Goal: Download file/media

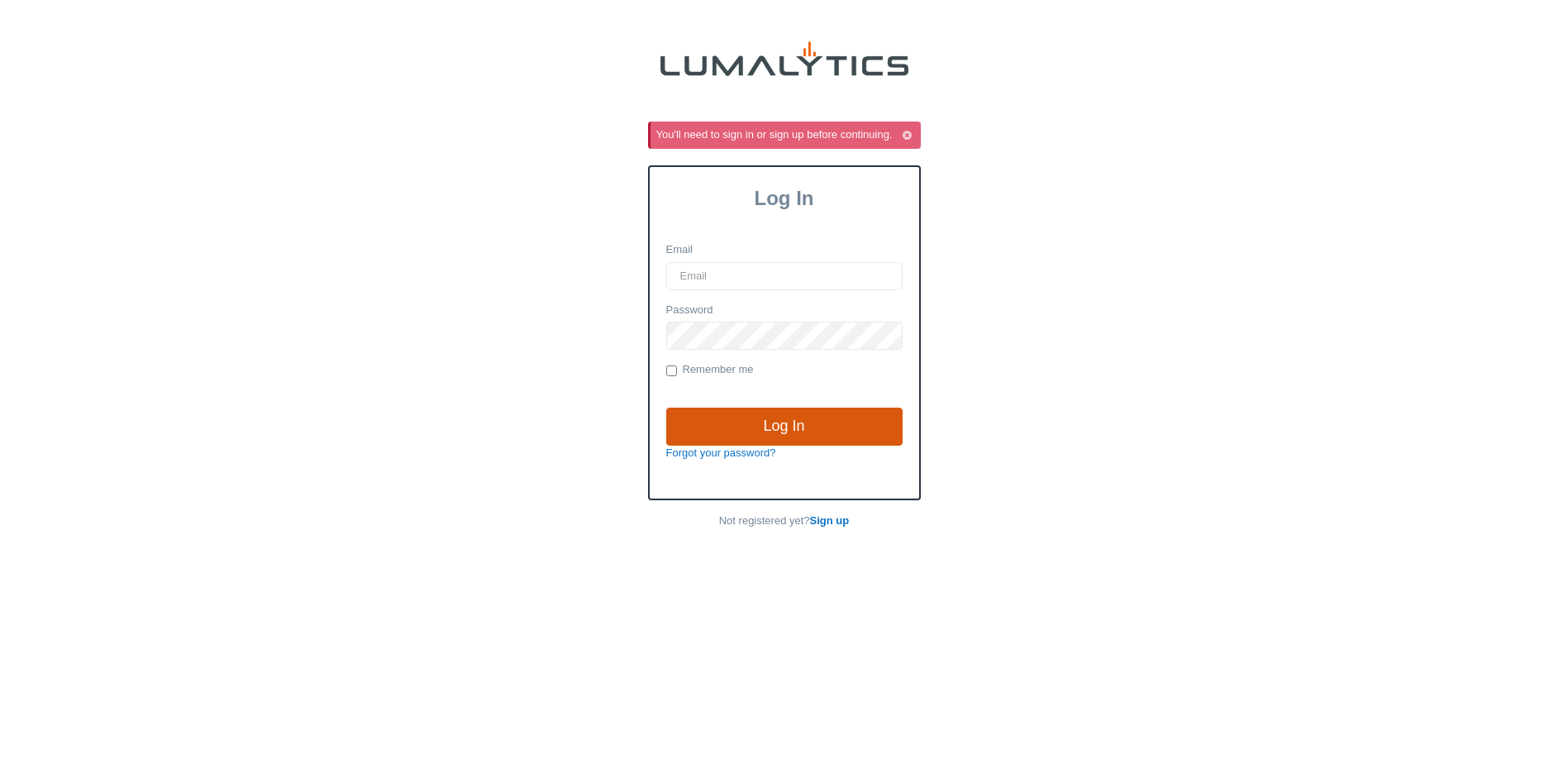
type input "[EMAIL_ADDRESS][DOMAIN_NAME]"
click at [788, 419] on input "Log In" at bounding box center [784, 426] width 236 height 38
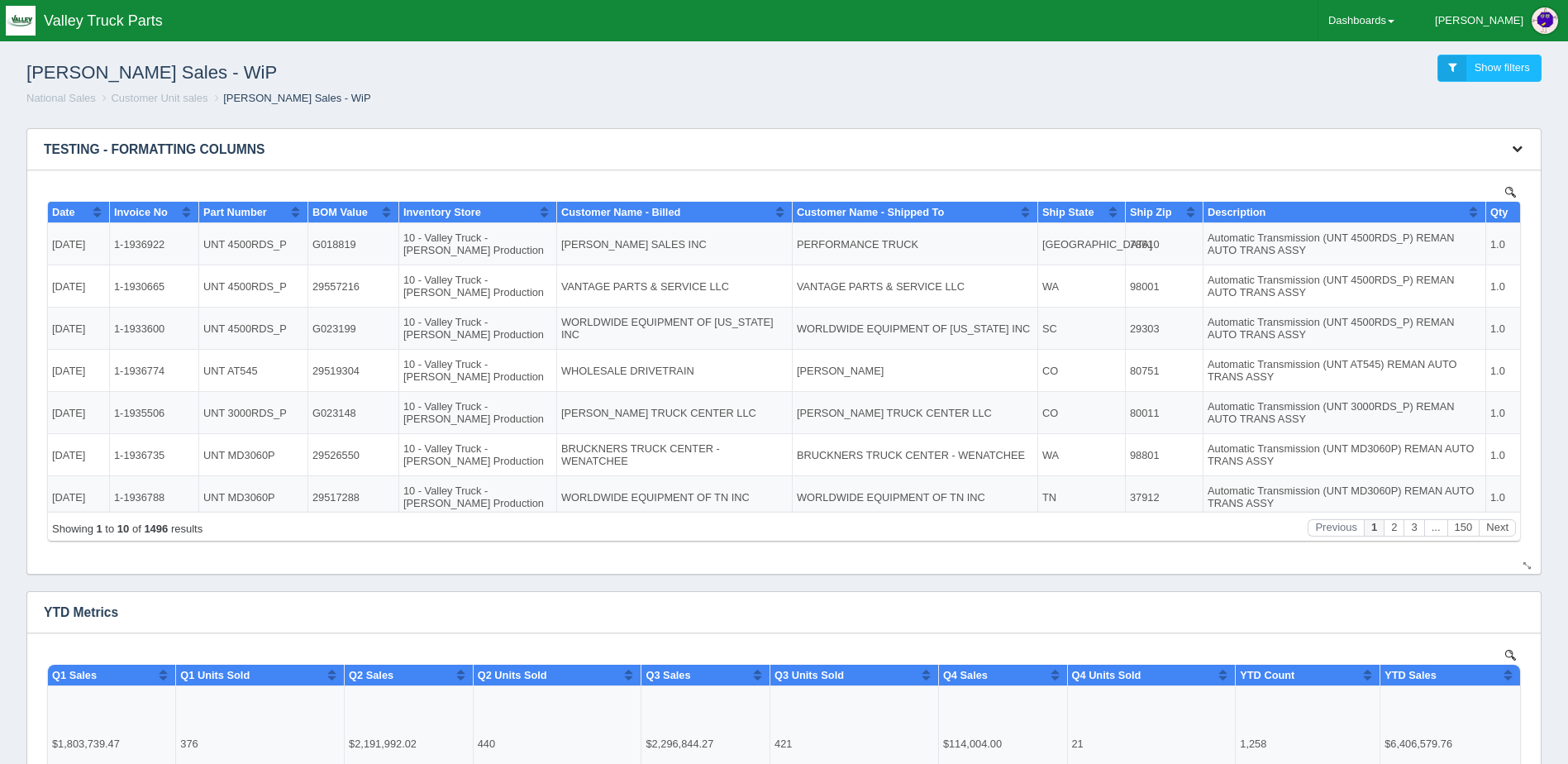
click at [1517, 148] on icon "button" at bounding box center [1517, 148] width 11 height 11
click at [1465, 203] on link "View all results" at bounding box center [1462, 197] width 132 height 24
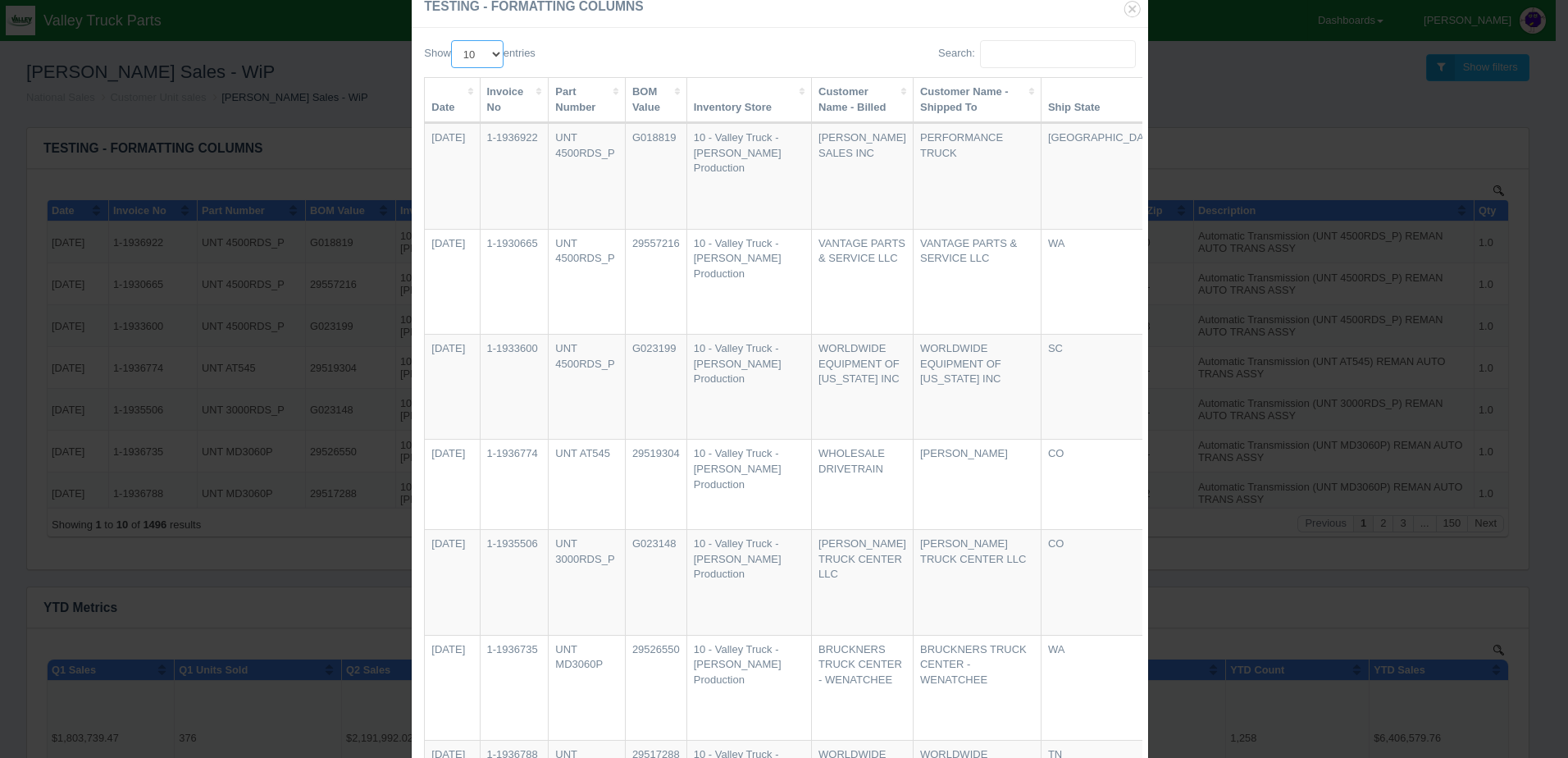
click at [494, 54] on select "10 25 50 100" at bounding box center [477, 54] width 52 height 28
select select "50"
click at [451, 40] on select "10 25 50 100" at bounding box center [477, 54] width 52 height 28
click at [449, 103] on th "Date" at bounding box center [452, 101] width 55 height 45
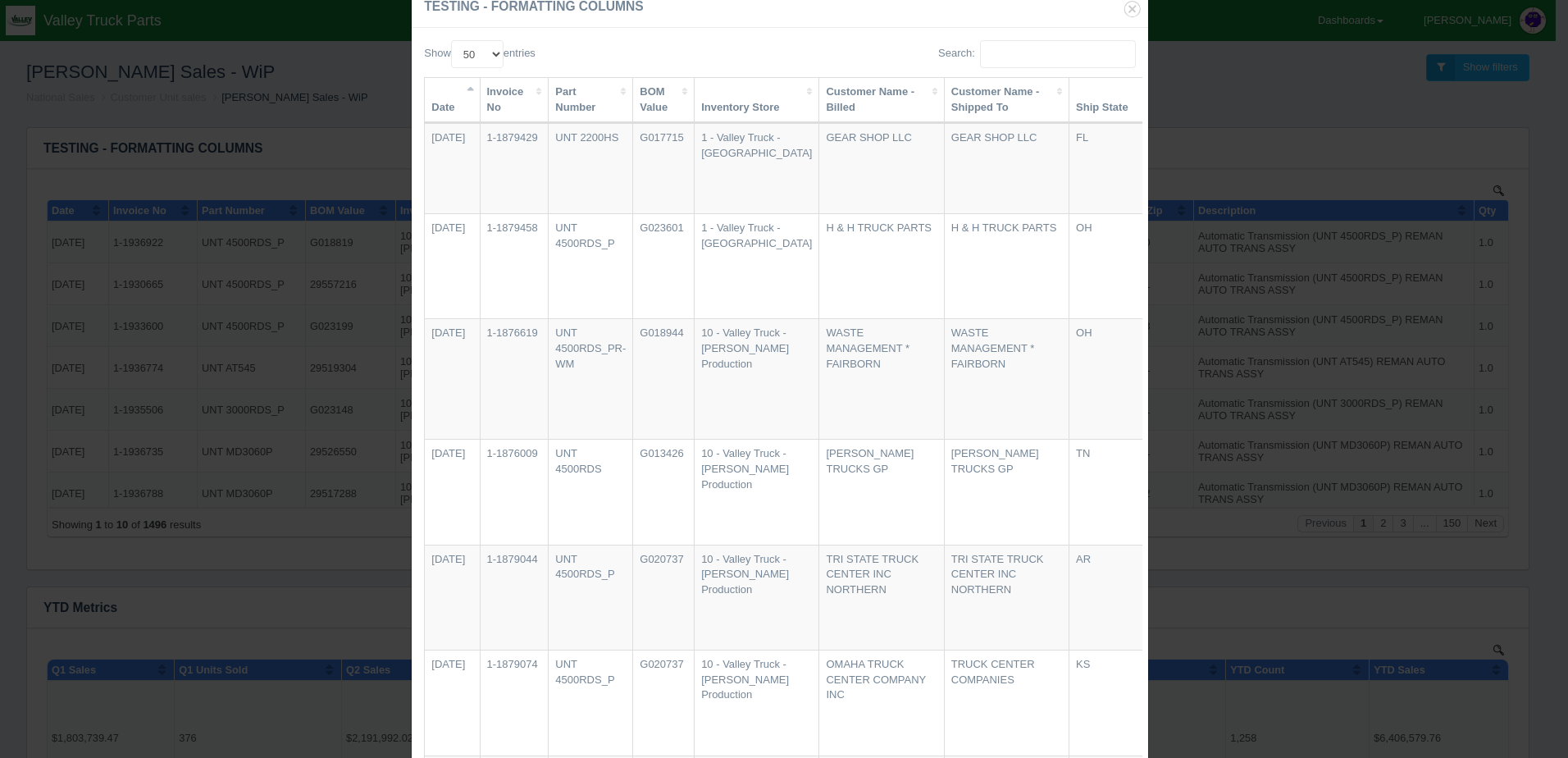
click at [449, 102] on th "Date" at bounding box center [452, 101] width 55 height 45
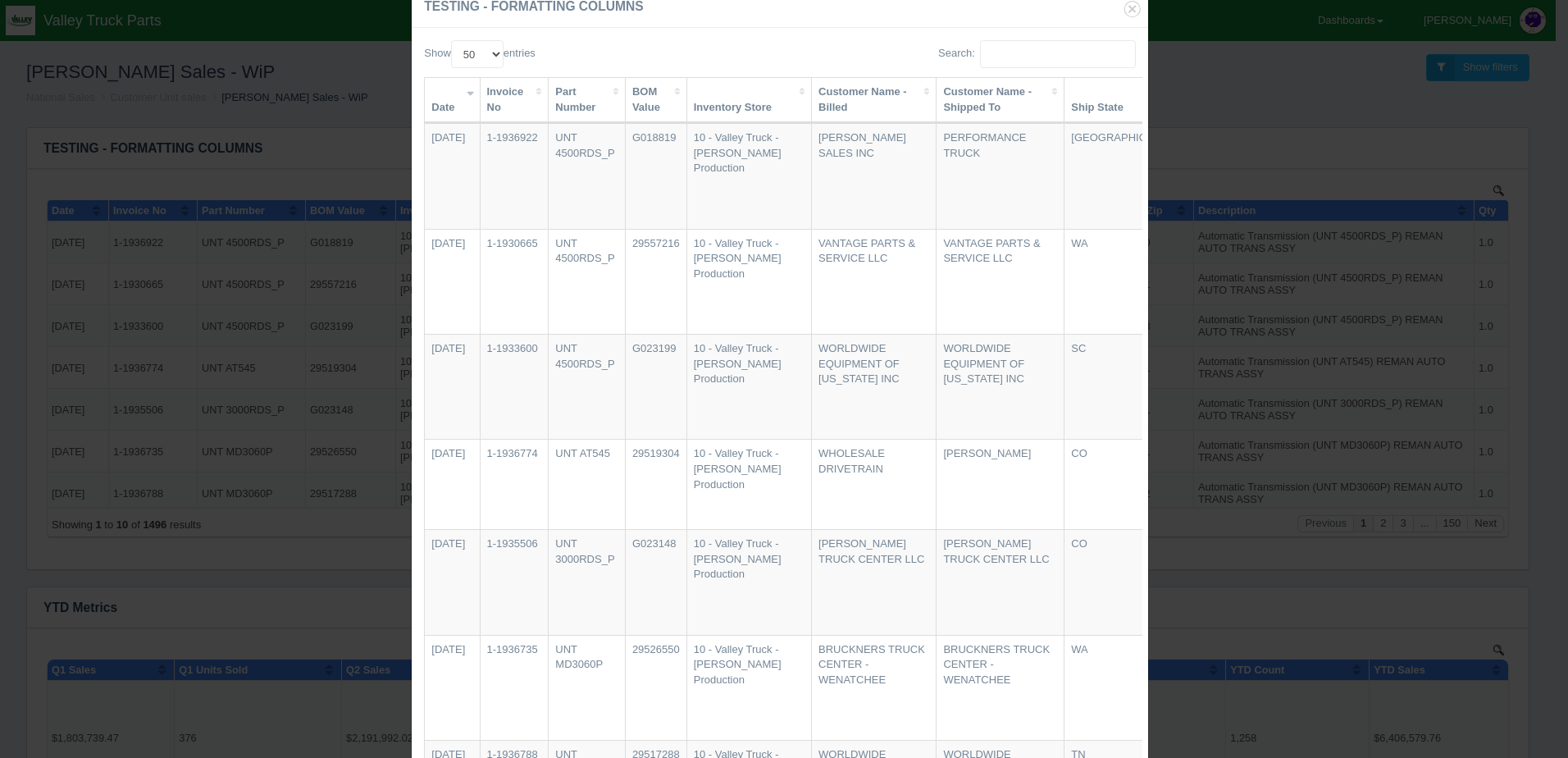
click at [505, 193] on td "1-1936922" at bounding box center [515, 175] width 69 height 105
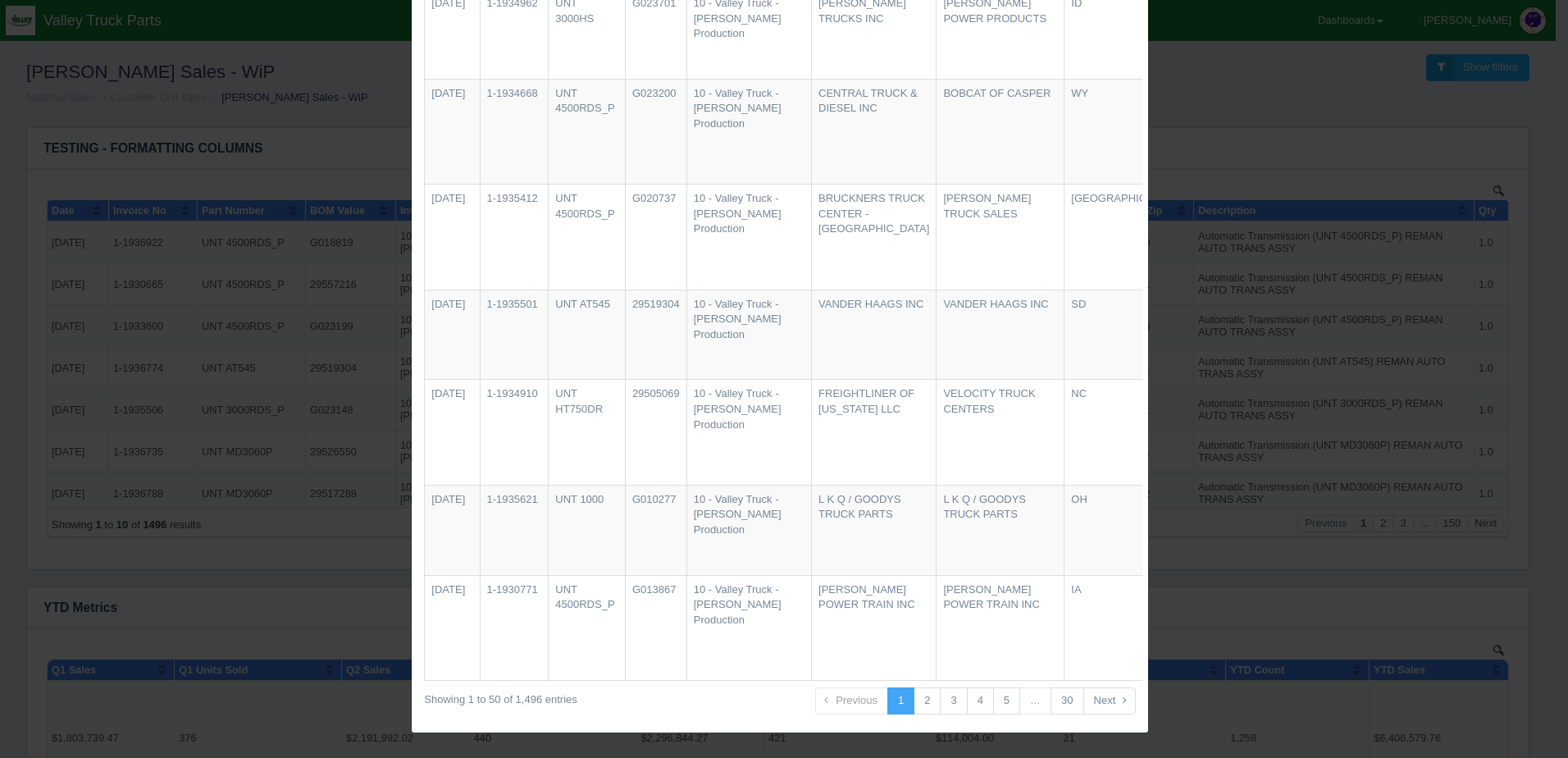
scroll to position [4600, 0]
click at [928, 707] on link "2" at bounding box center [927, 701] width 27 height 27
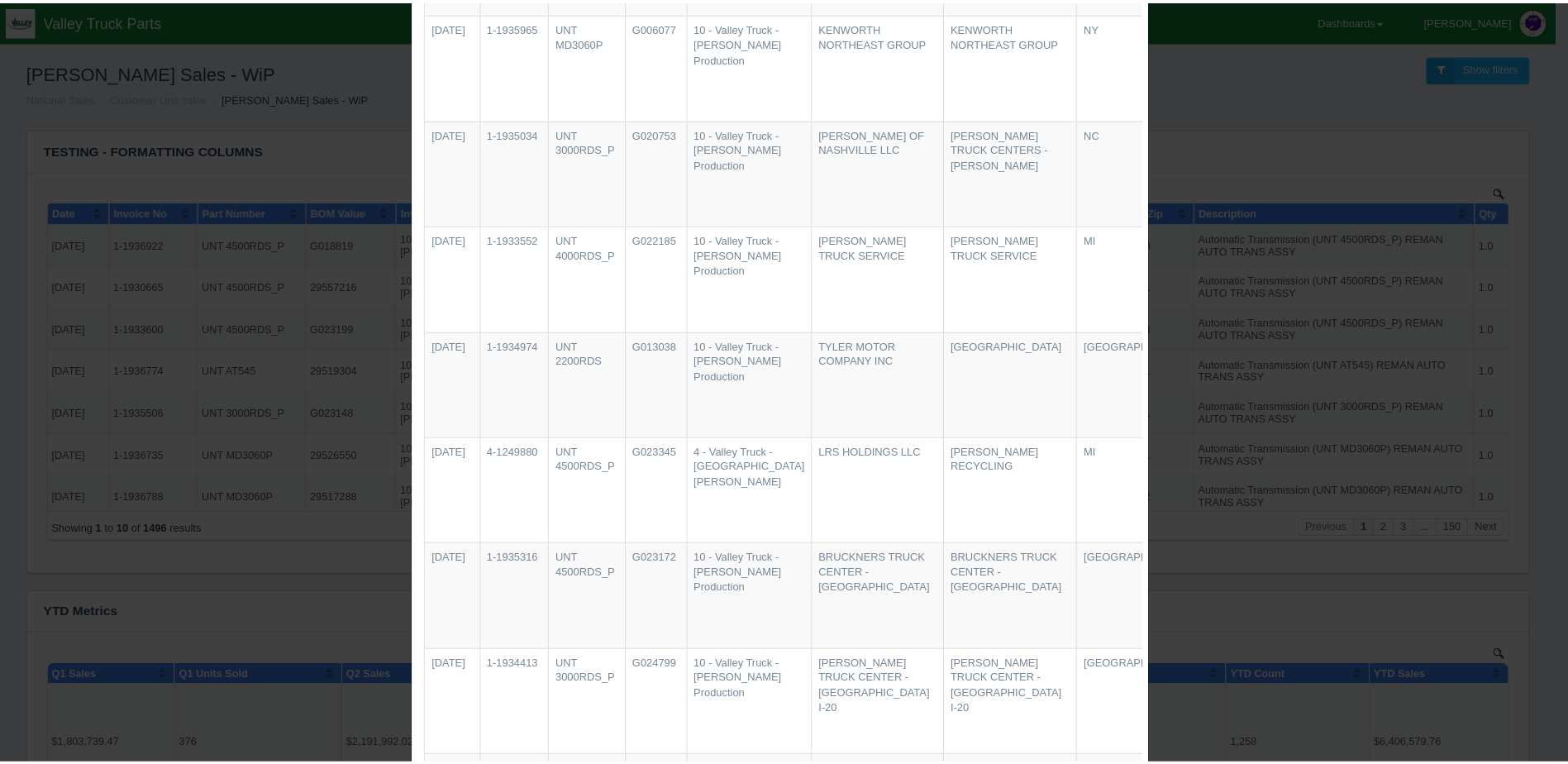
scroll to position [0, 0]
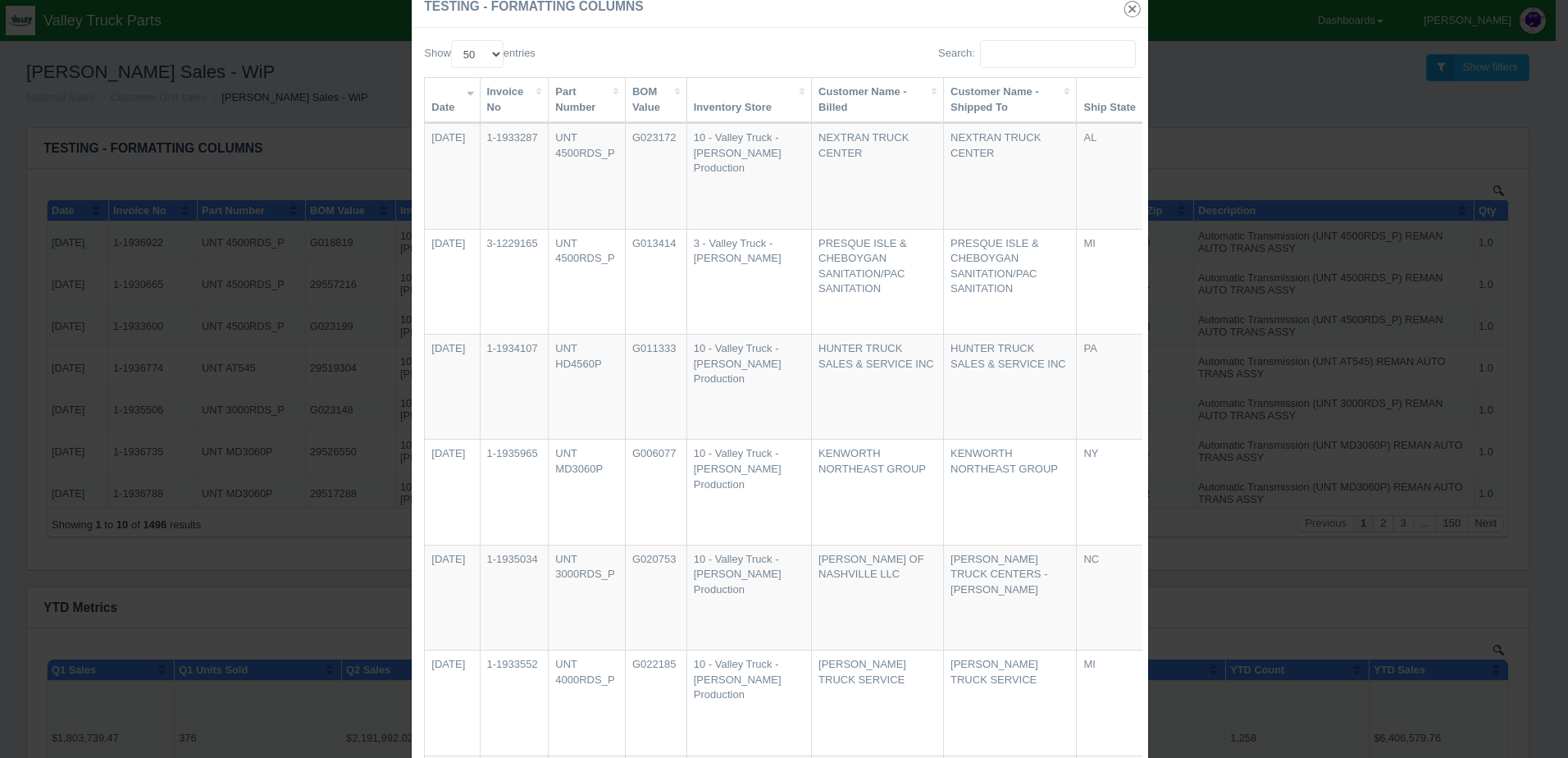
click at [1128, 8] on icon "button" at bounding box center [1132, 8] width 23 height 23
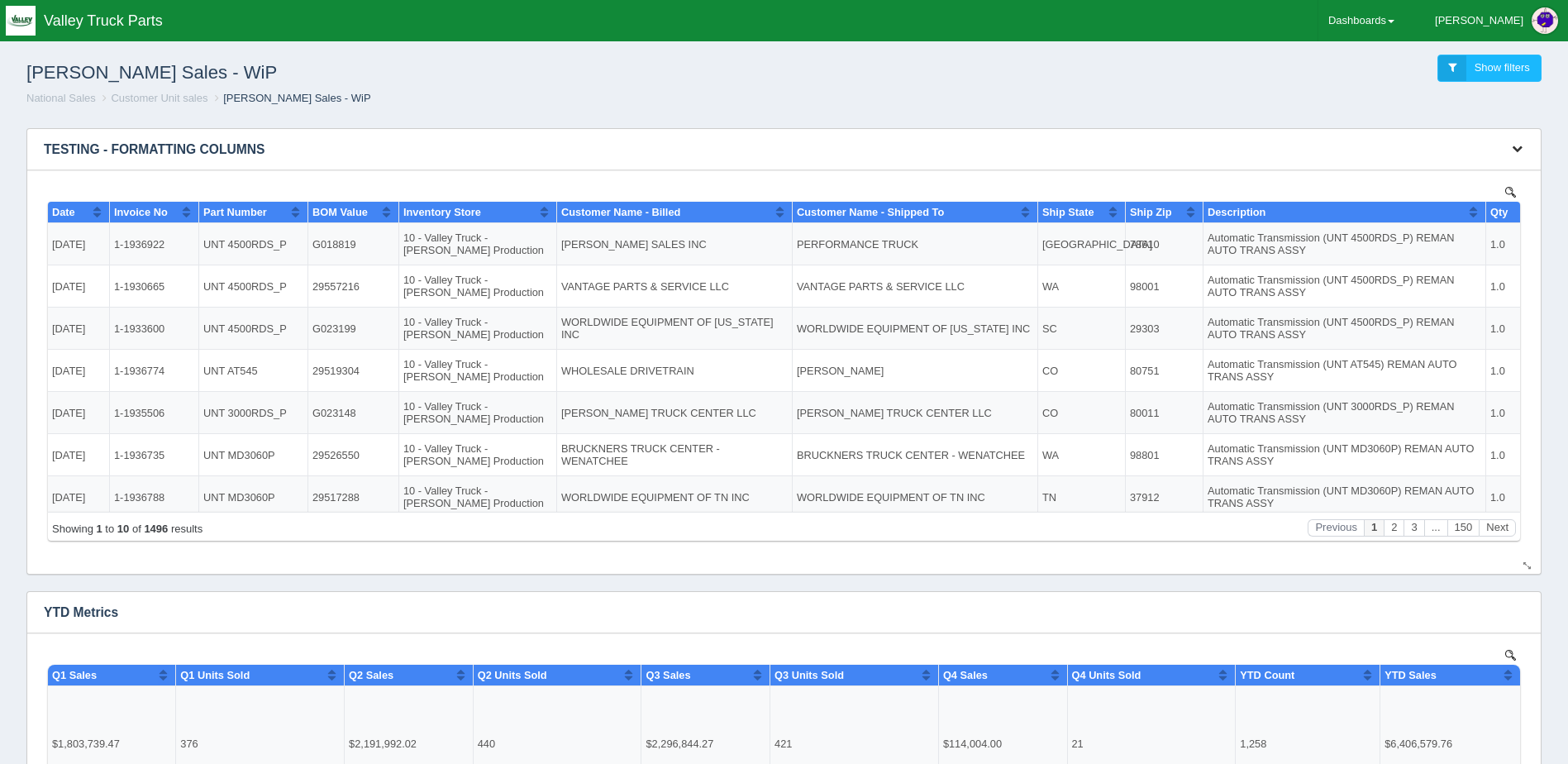
click at [1517, 147] on icon "button" at bounding box center [1517, 148] width 11 height 11
click at [1442, 174] on link "Download CSV" at bounding box center [1462, 174] width 132 height 24
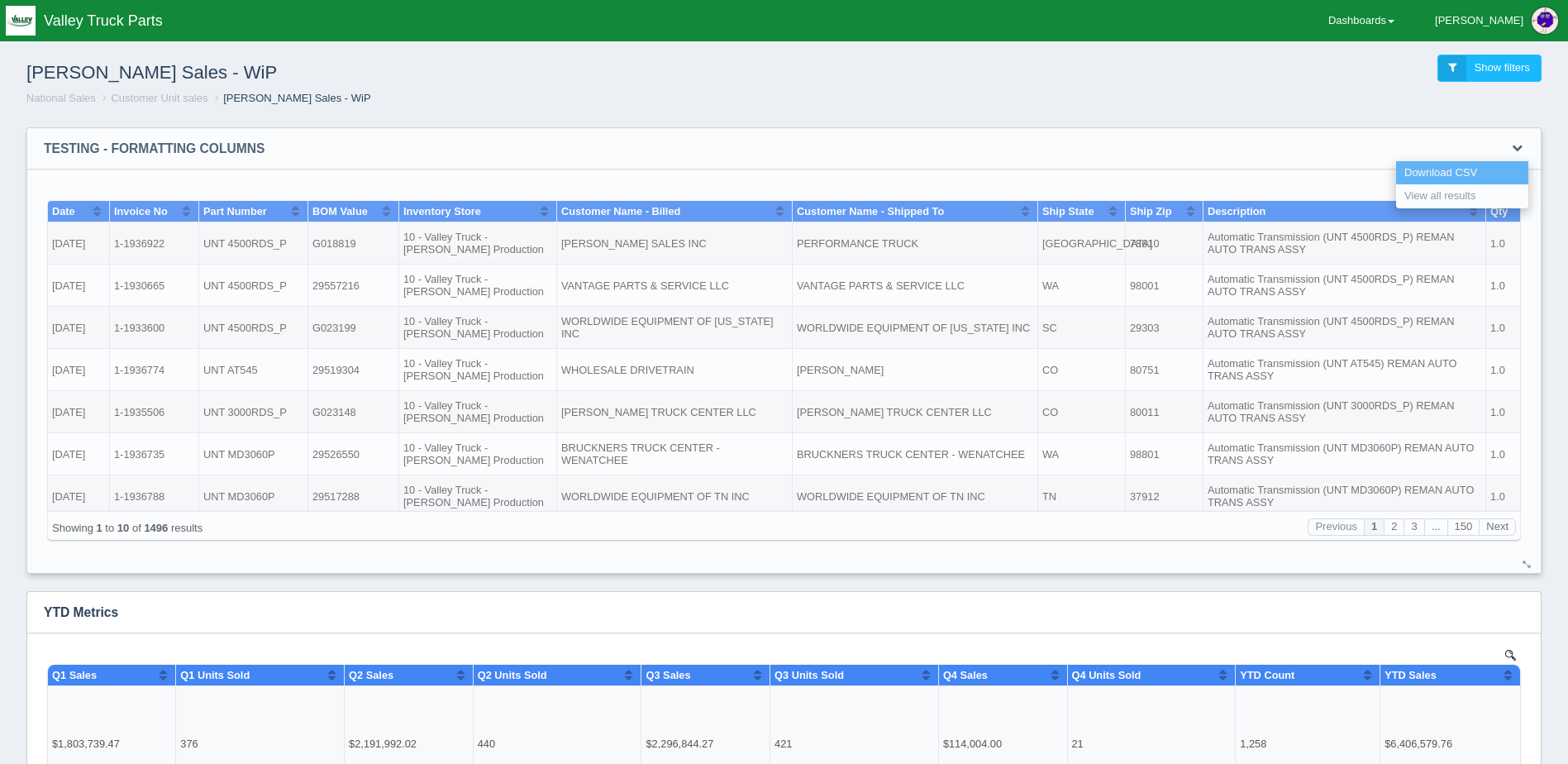
click at [1438, 174] on link "Download CSV" at bounding box center [1462, 173] width 132 height 24
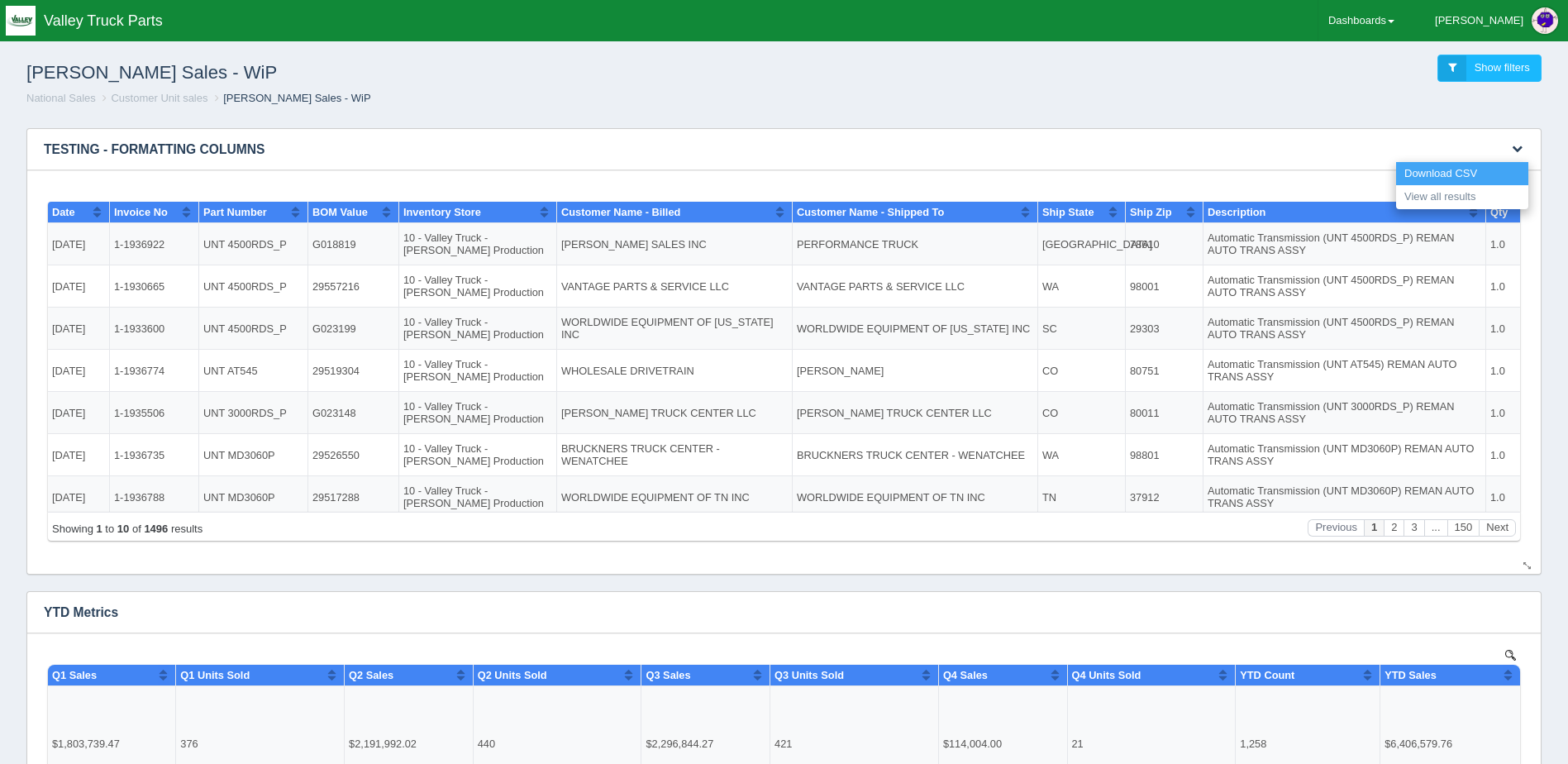
click at [1438, 174] on link "Download CSV" at bounding box center [1462, 174] width 132 height 24
